Goal: Task Accomplishment & Management: Use online tool/utility

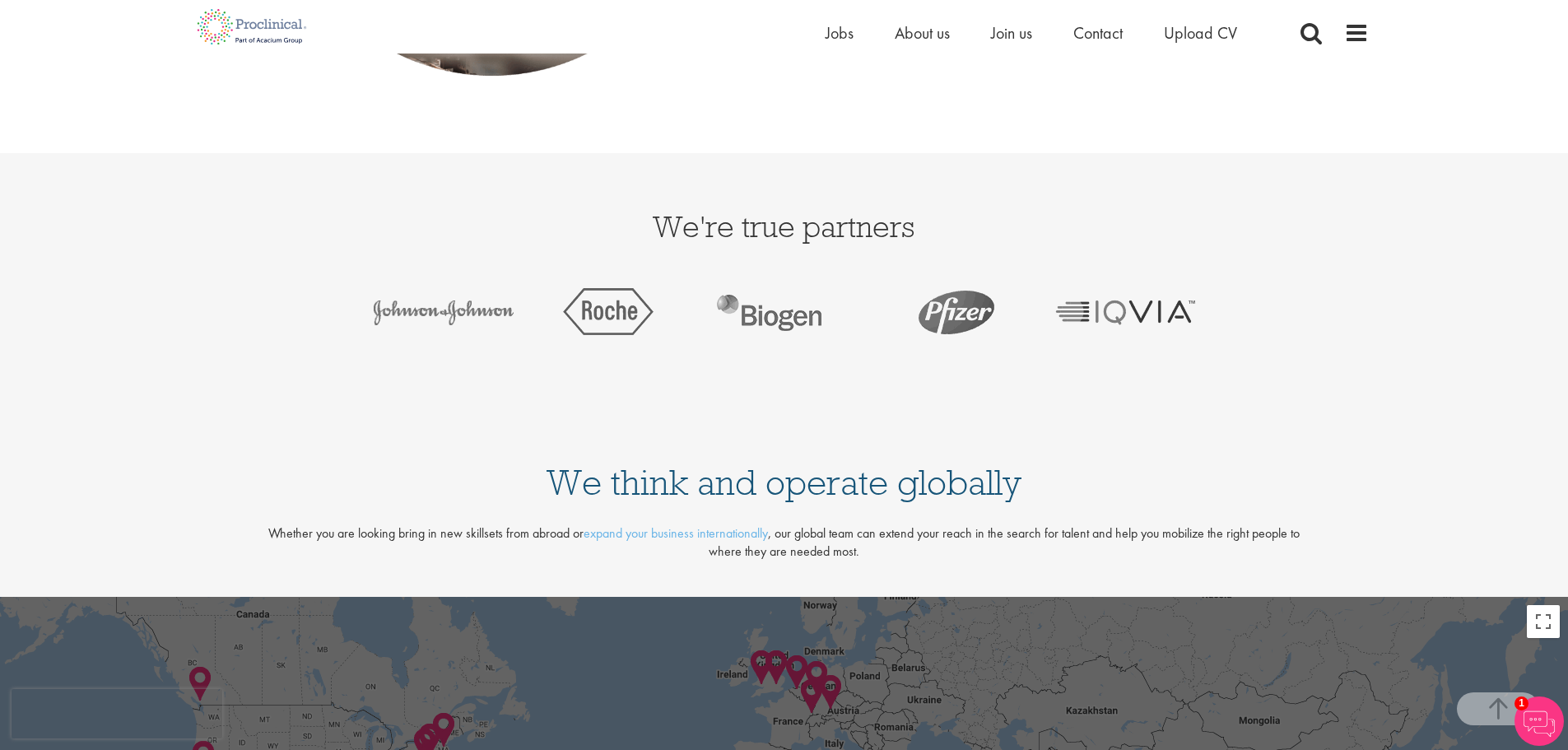
scroll to position [3374, 0]
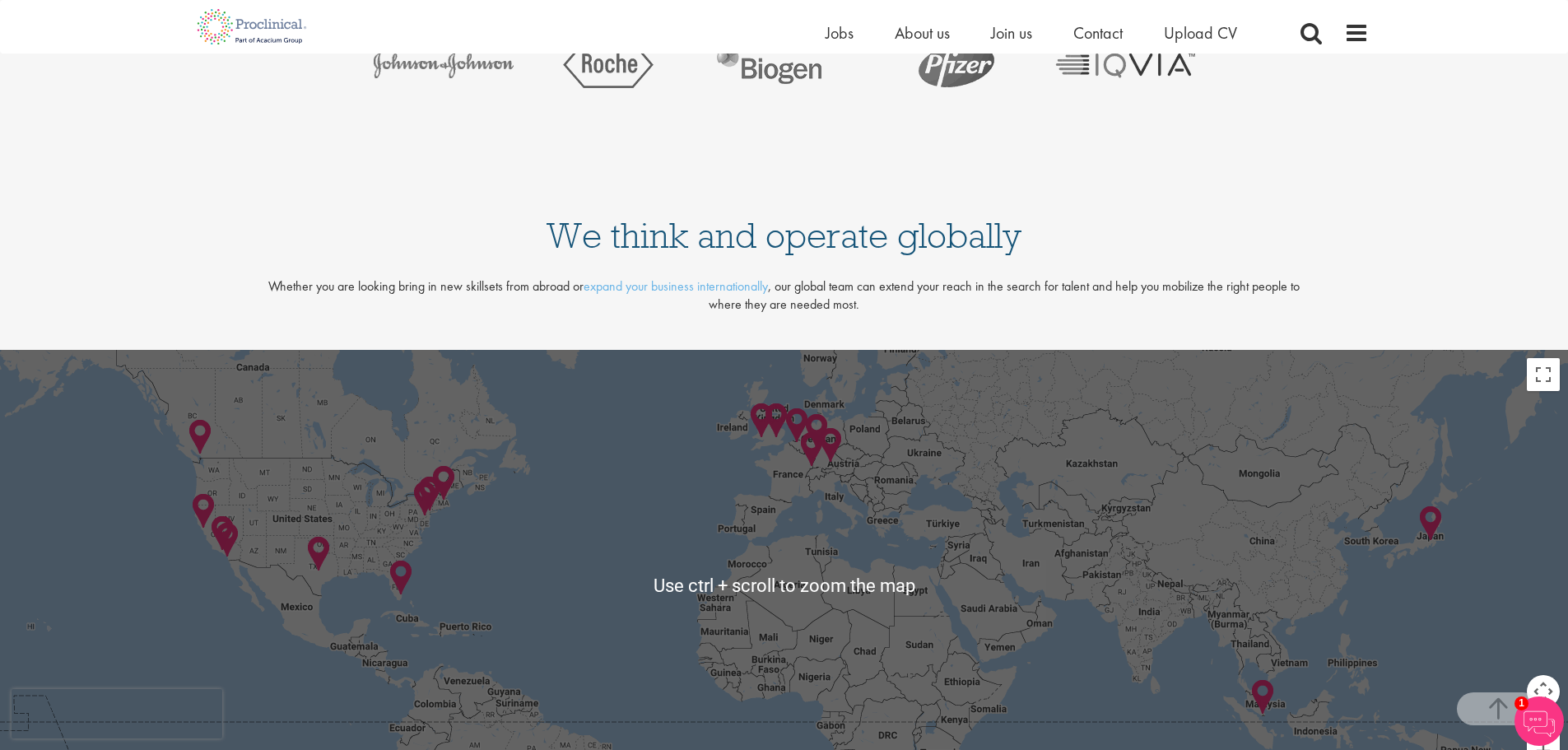
click at [857, 507] on div at bounding box center [784, 585] width 1568 height 470
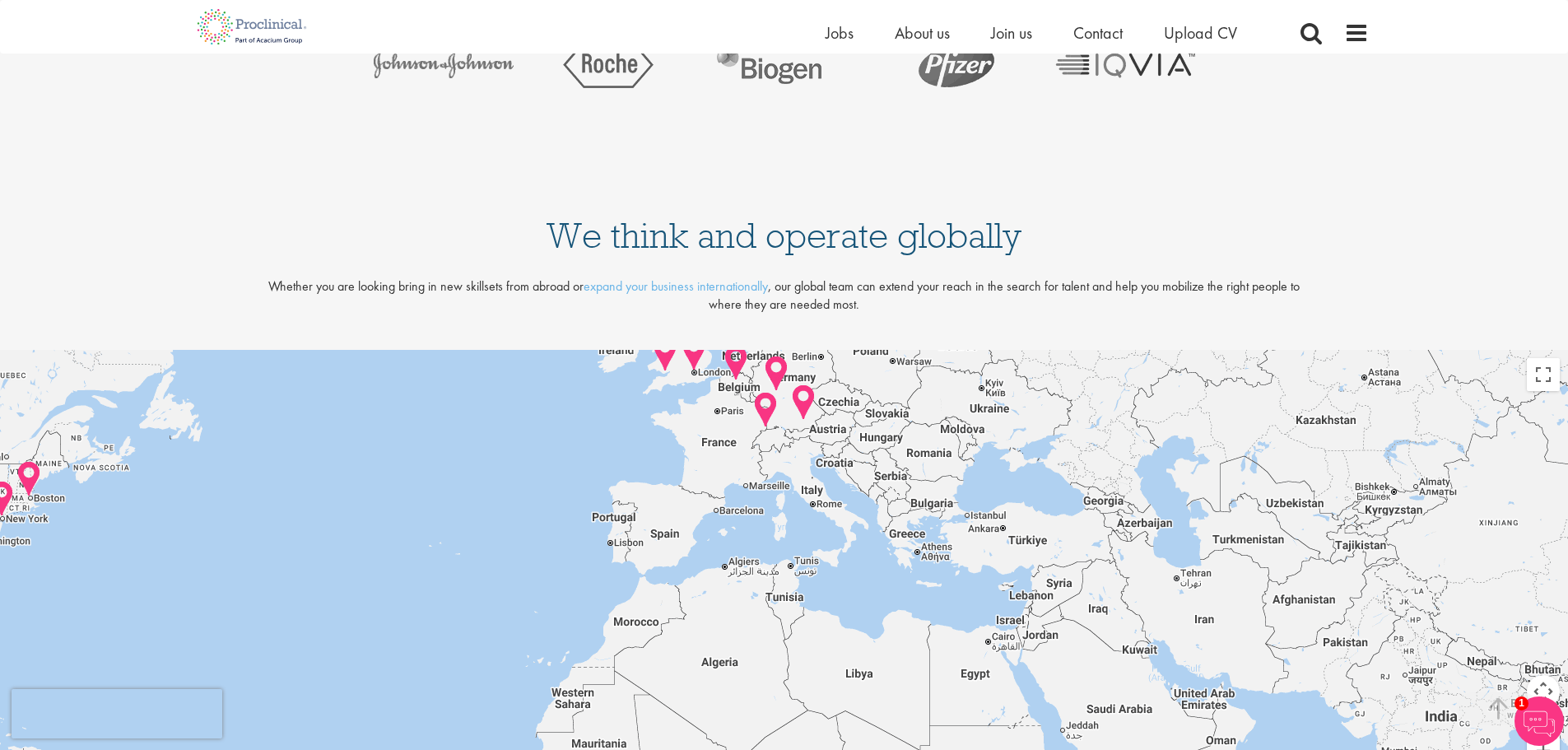
click at [817, 465] on div at bounding box center [784, 585] width 1568 height 470
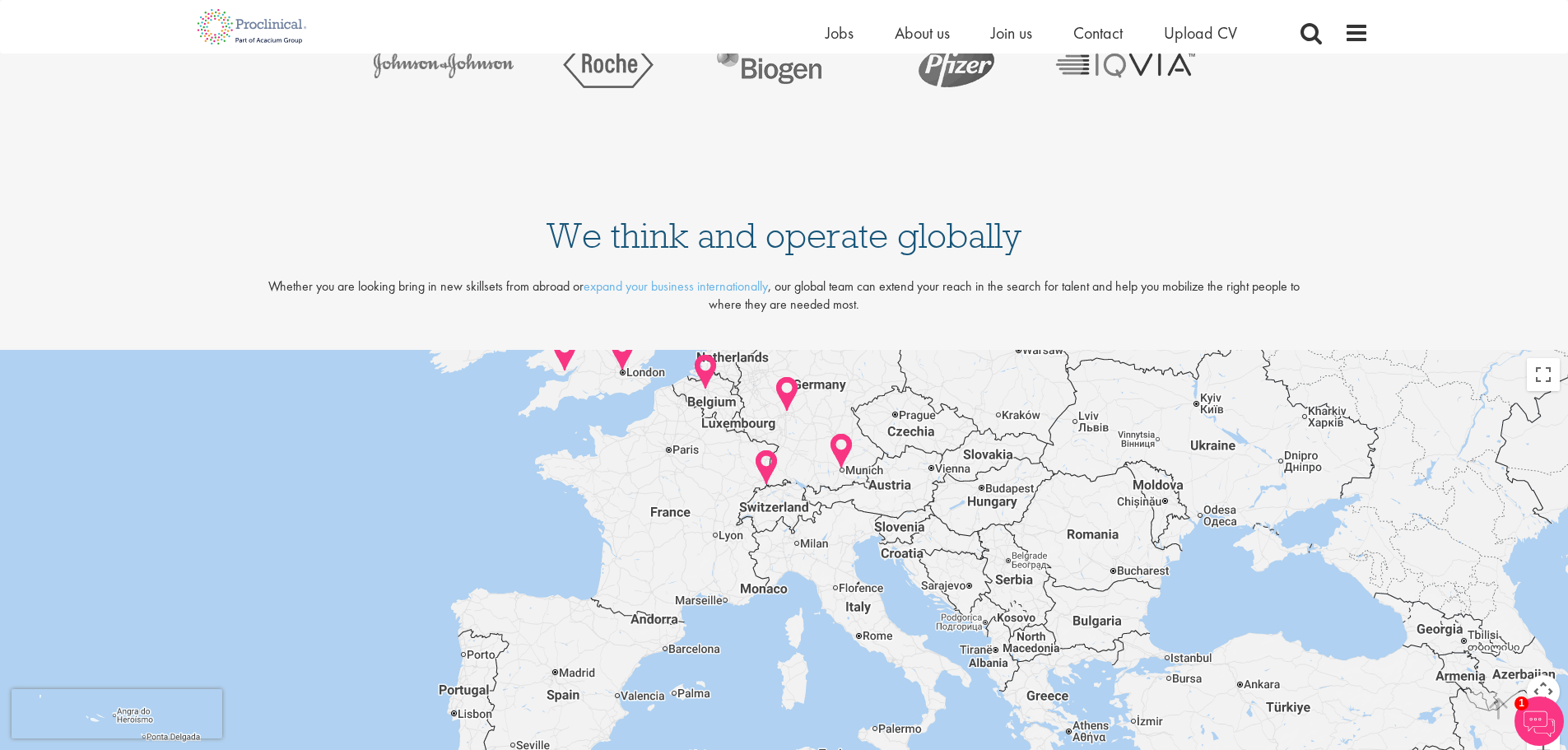
drag, startPoint x: 819, startPoint y: 463, endPoint x: 871, endPoint y: 556, distance: 106.6
click at [871, 556] on div at bounding box center [784, 585] width 1568 height 470
click at [769, 462] on img at bounding box center [766, 467] width 25 height 38
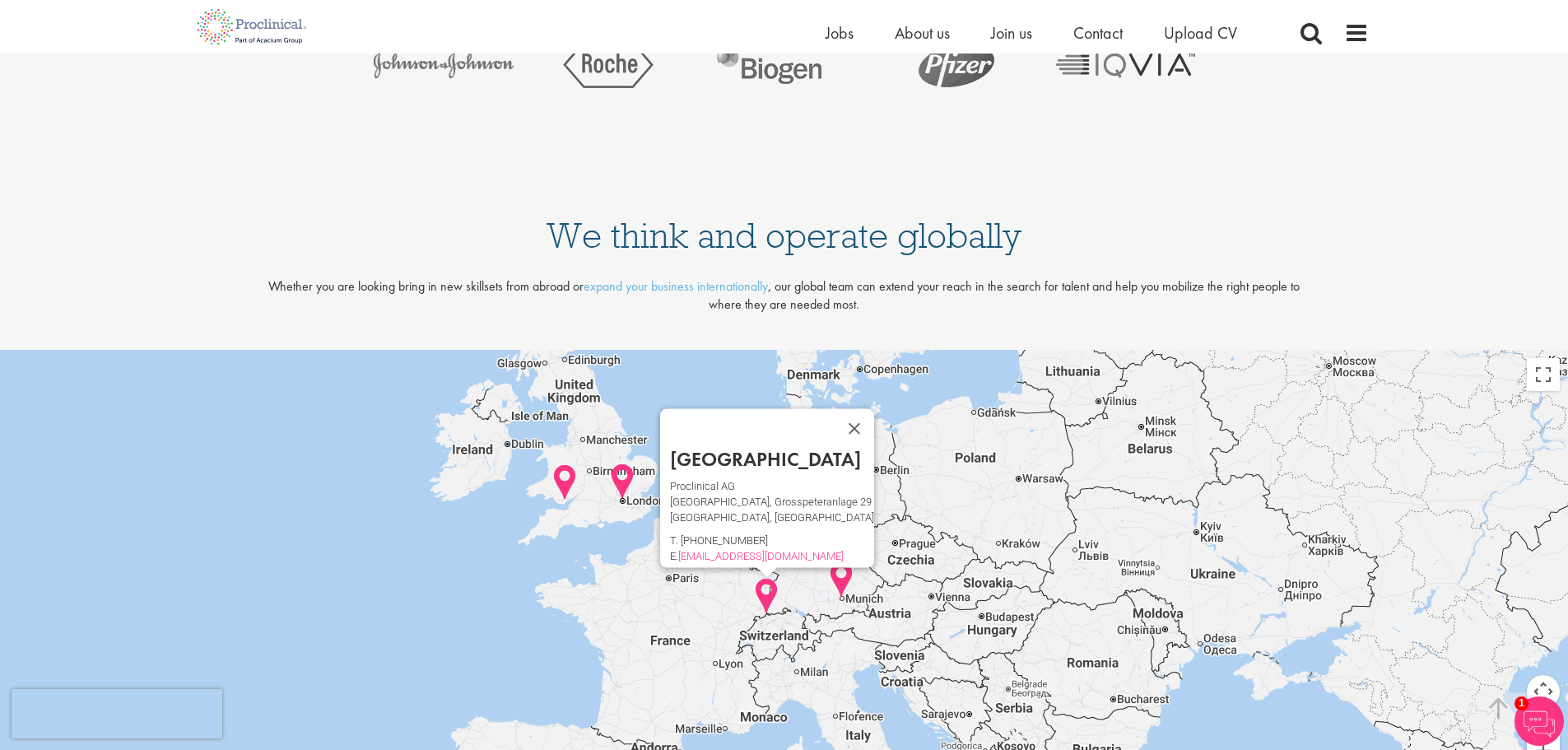
click at [1052, 542] on div "Basel Proclinical AG Grosspeter Tower, Grosspeteranlage 29 Basel, 4052 Basel T.…" at bounding box center [784, 585] width 1568 height 470
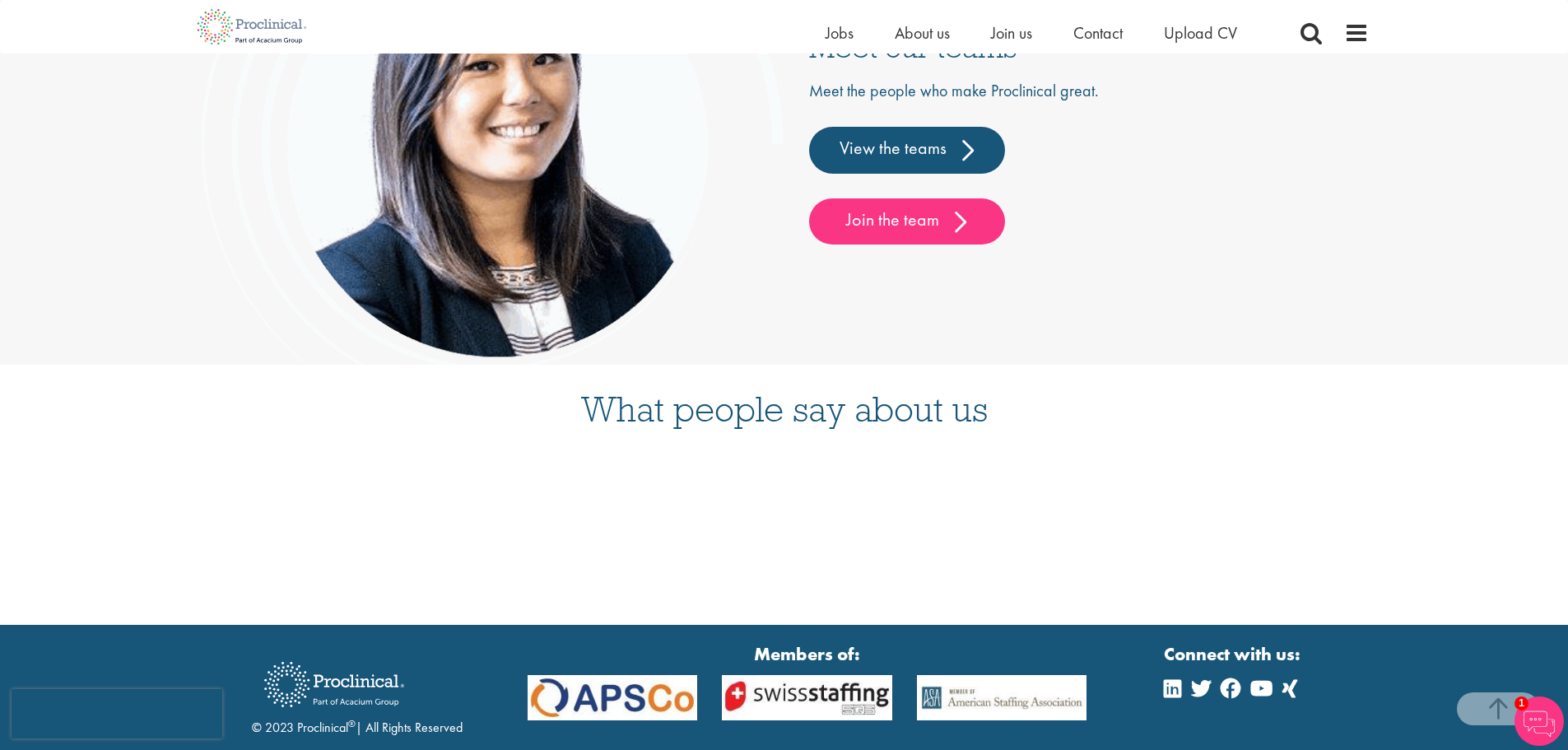
scroll to position [4314, 0]
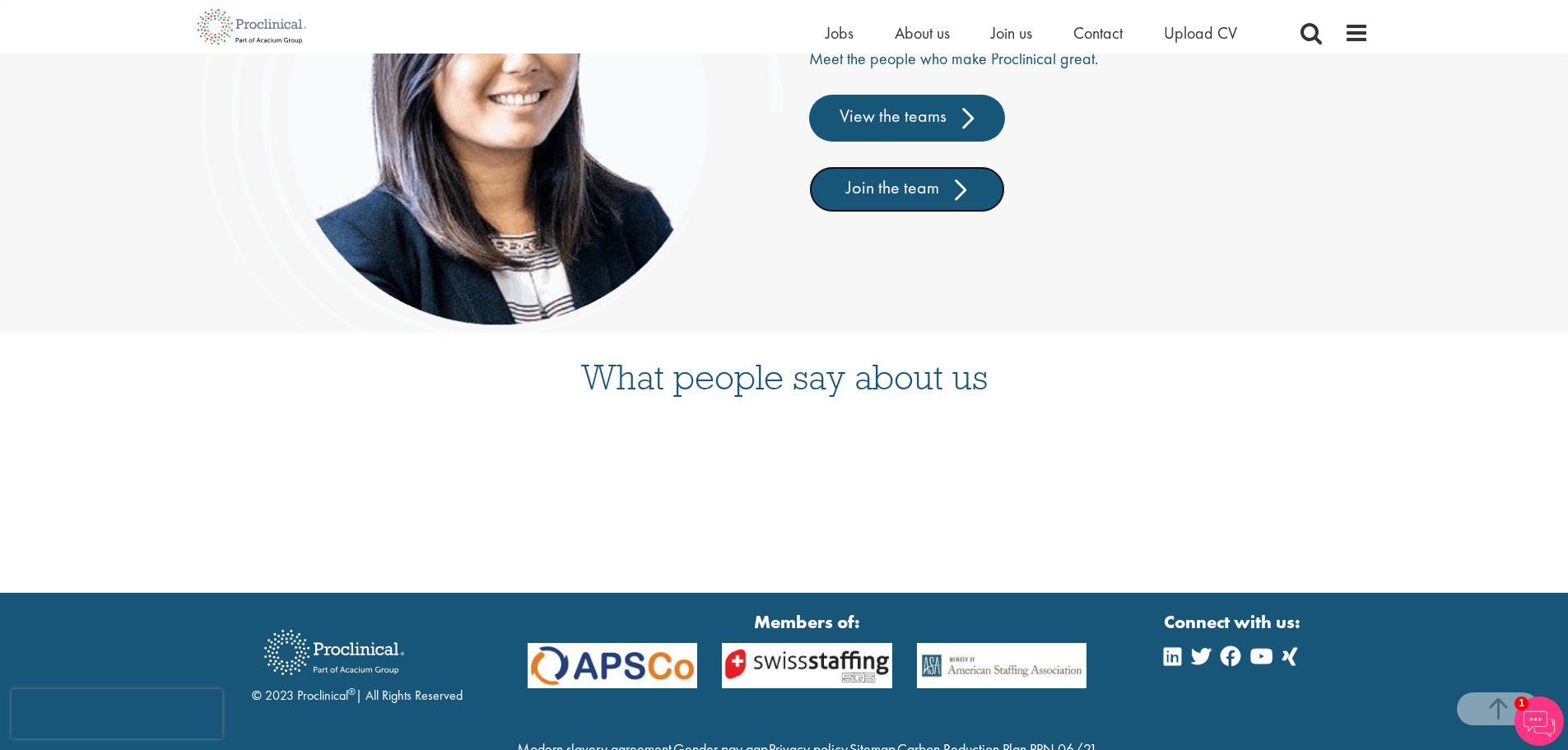
click at [938, 197] on link "Join the team" at bounding box center [907, 189] width 196 height 46
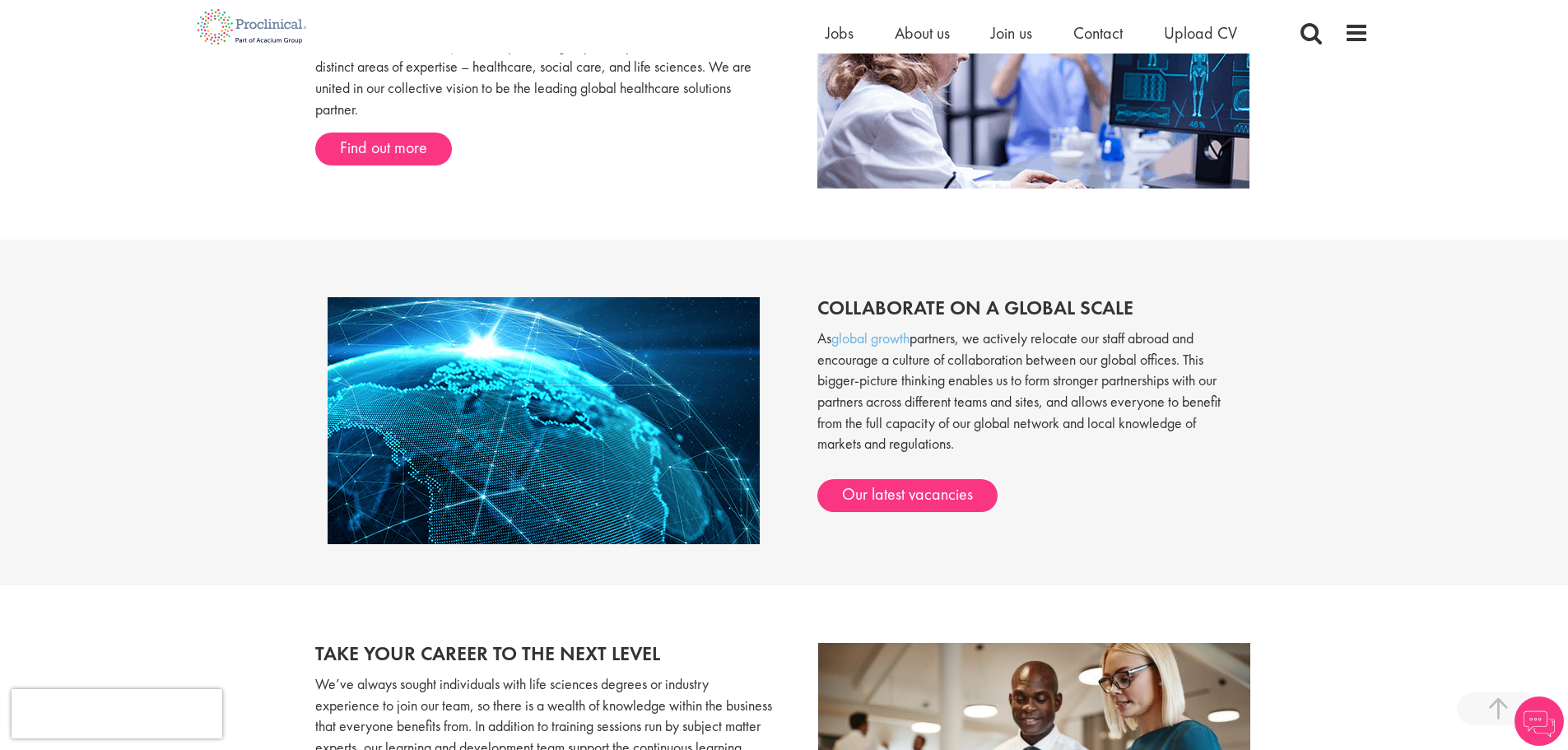
scroll to position [1232, 0]
